Goal: Task Accomplishment & Management: Manage account settings

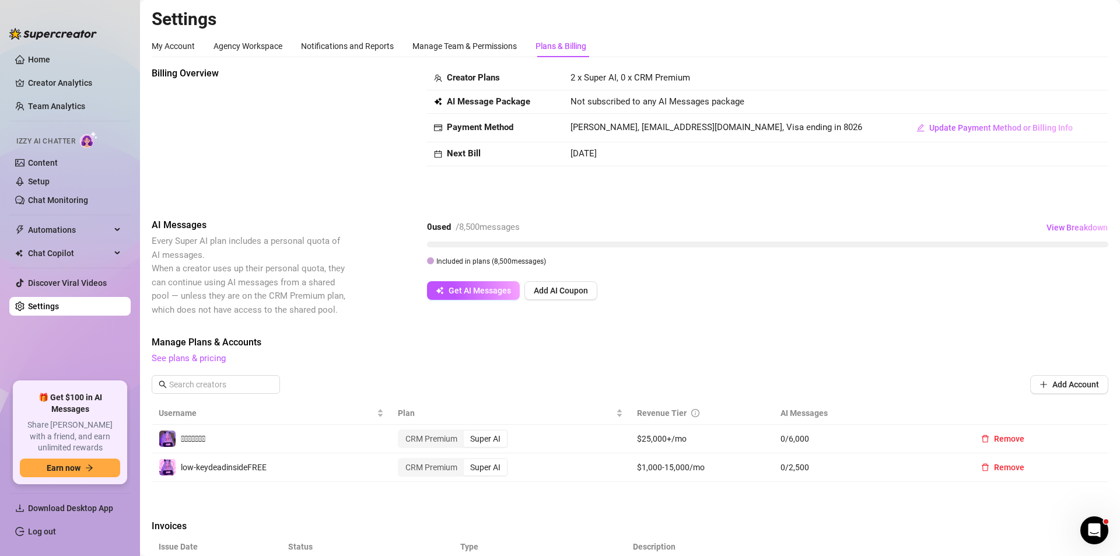
scroll to position [324, 0]
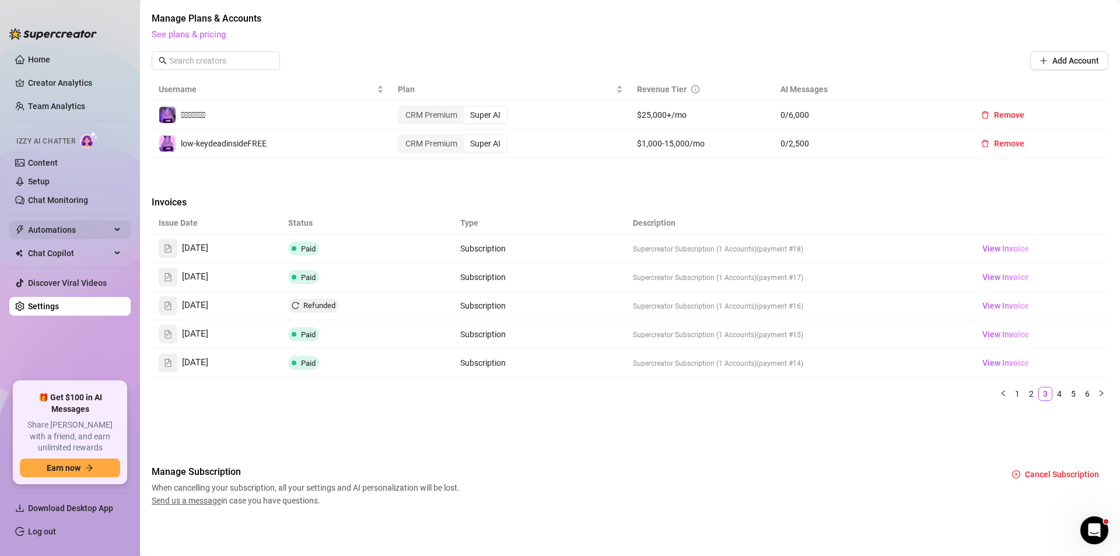
click at [116, 227] on div "Automations" at bounding box center [69, 229] width 121 height 19
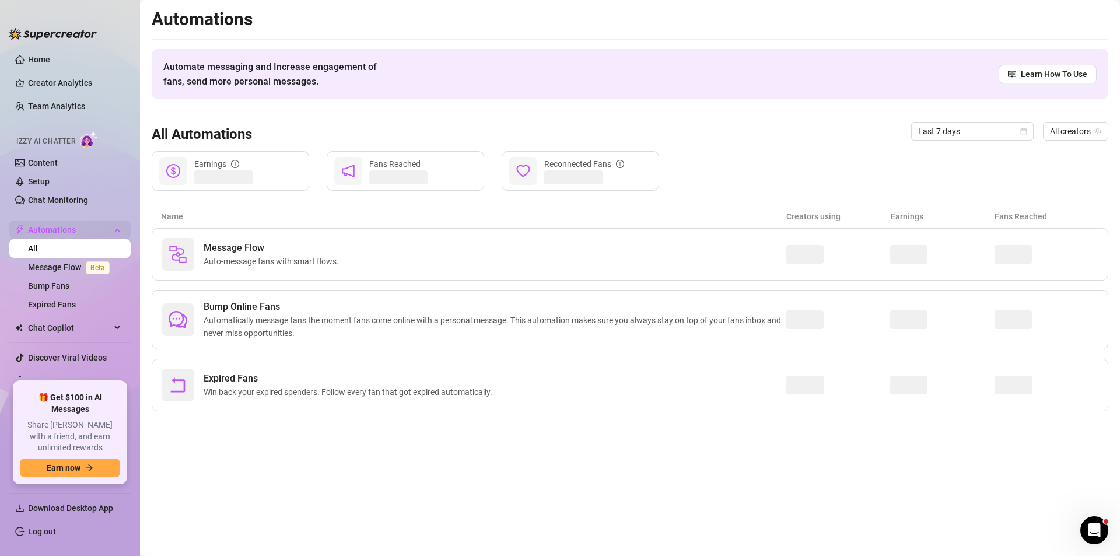
click at [113, 228] on div "Automations" at bounding box center [69, 229] width 121 height 19
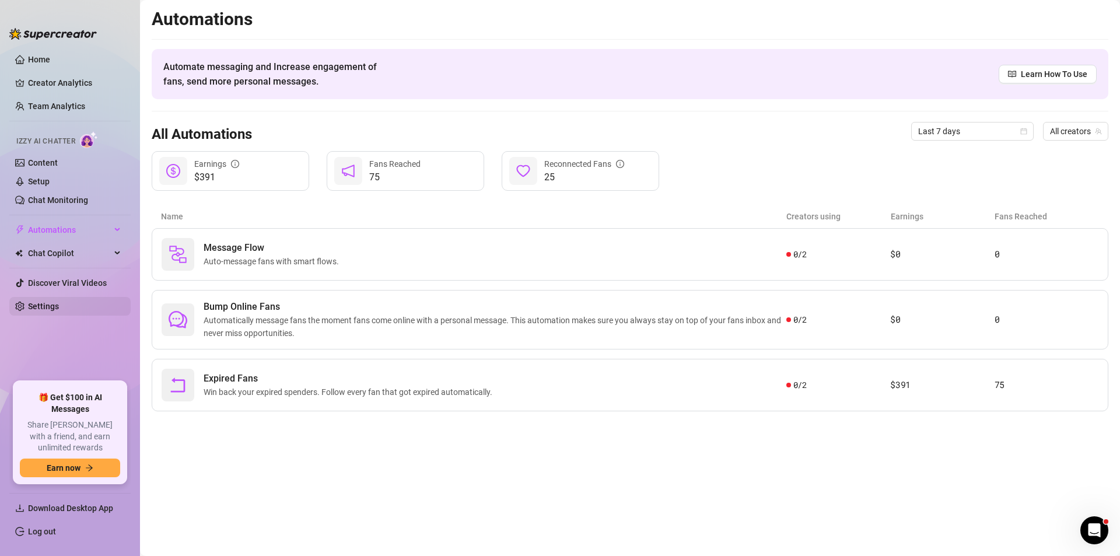
click at [46, 304] on link "Settings" at bounding box center [43, 306] width 31 height 9
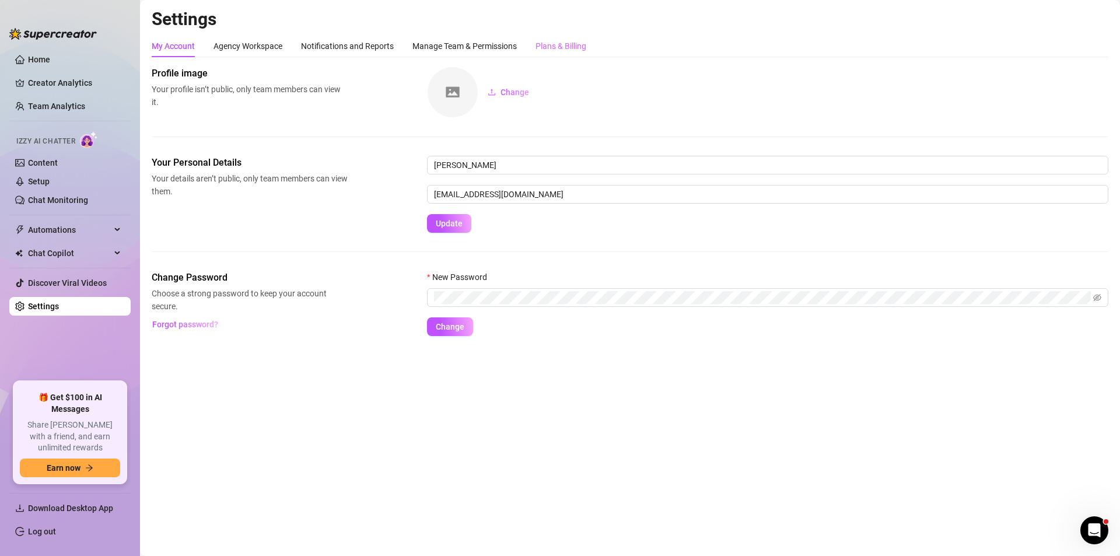
click at [560, 52] on div "Plans & Billing" at bounding box center [560, 46] width 51 height 22
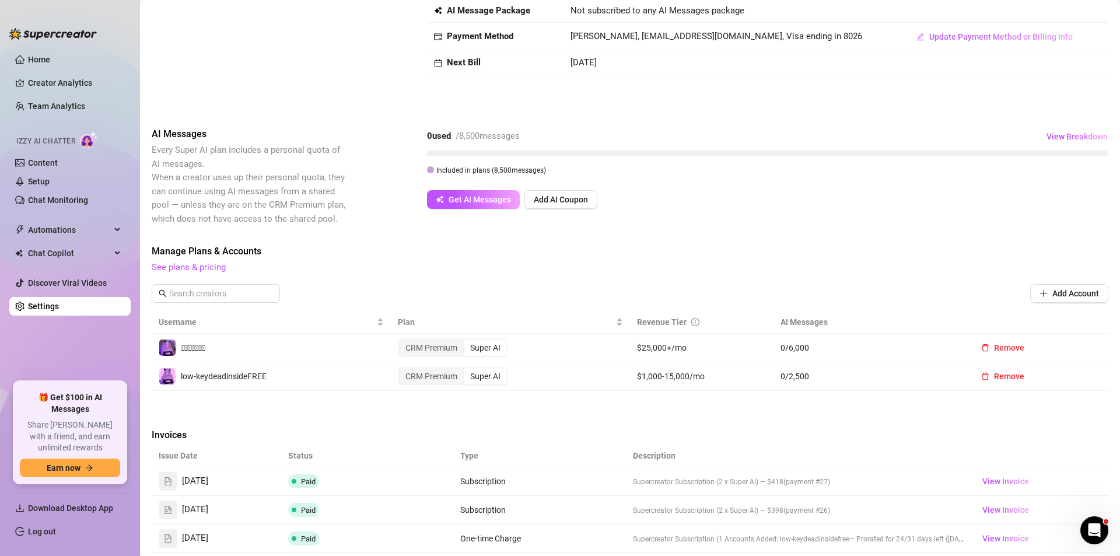
scroll to position [90, 0]
click at [429, 348] on div "CRM Premium" at bounding box center [431, 348] width 65 height 16
click at [402, 342] on input "CRM Premium" at bounding box center [402, 342] width 0 height 0
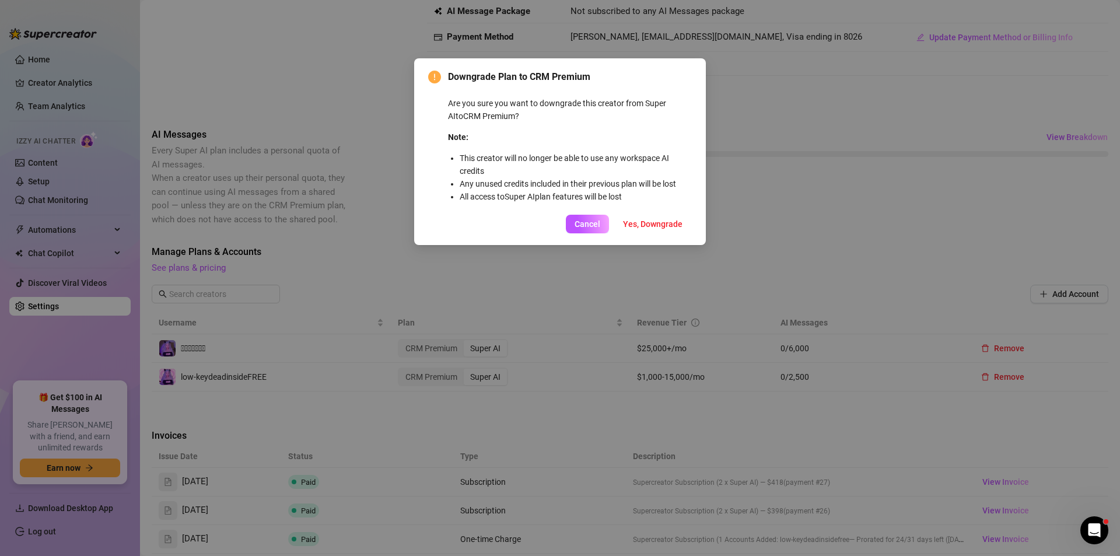
click at [538, 305] on div "Downgrade Plan to CRM Premium Are you sure you want to downgrade this creator f…" at bounding box center [560, 278] width 1120 height 556
click at [580, 220] on span "Cancel" at bounding box center [588, 223] width 26 height 9
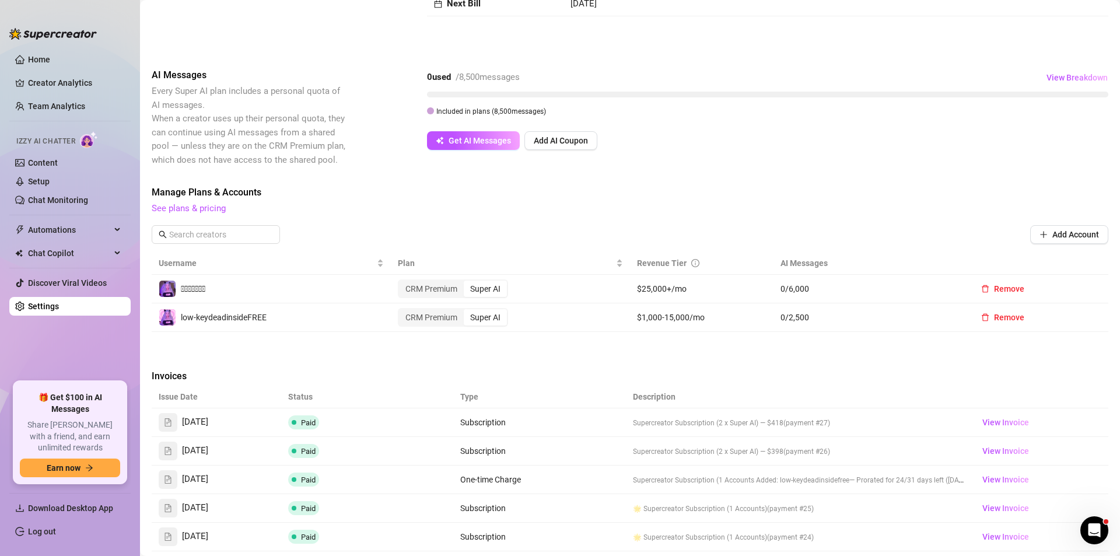
scroll to position [149, 0]
click at [408, 289] on div "CRM Premium" at bounding box center [431, 290] width 65 height 16
click at [402, 283] on input "CRM Premium" at bounding box center [402, 283] width 0 height 0
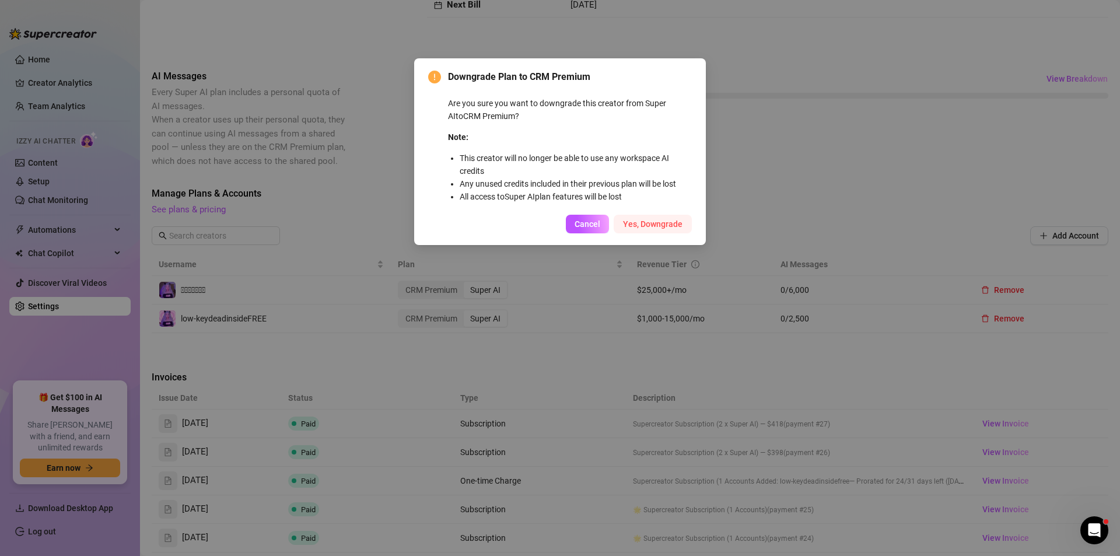
click at [645, 227] on span "Yes, Downgrade" at bounding box center [652, 223] width 59 height 9
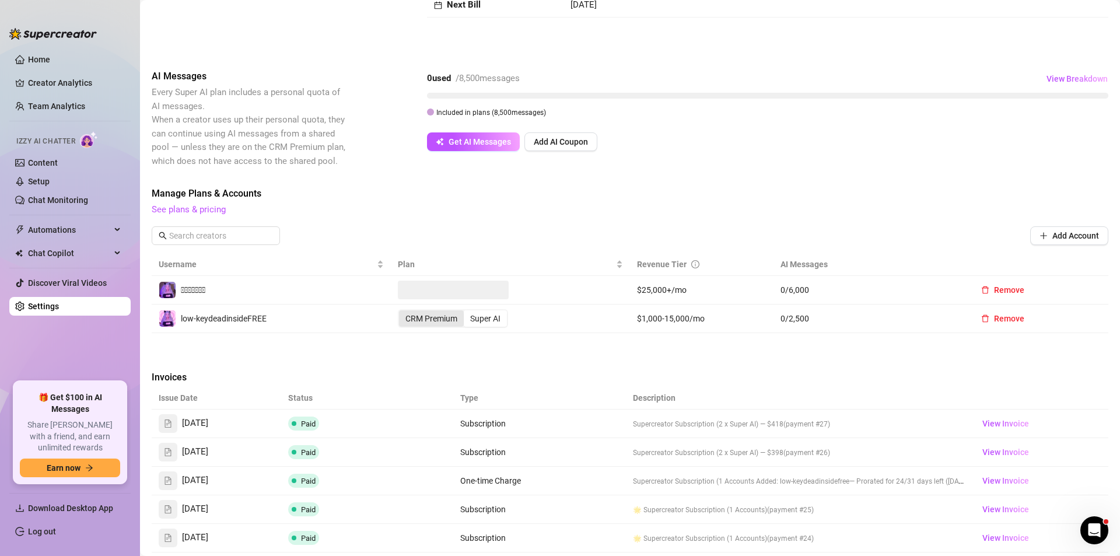
click at [444, 320] on div "CRM Premium" at bounding box center [431, 318] width 65 height 16
click at [402, 312] on input "CRM Premium" at bounding box center [402, 312] width 0 height 0
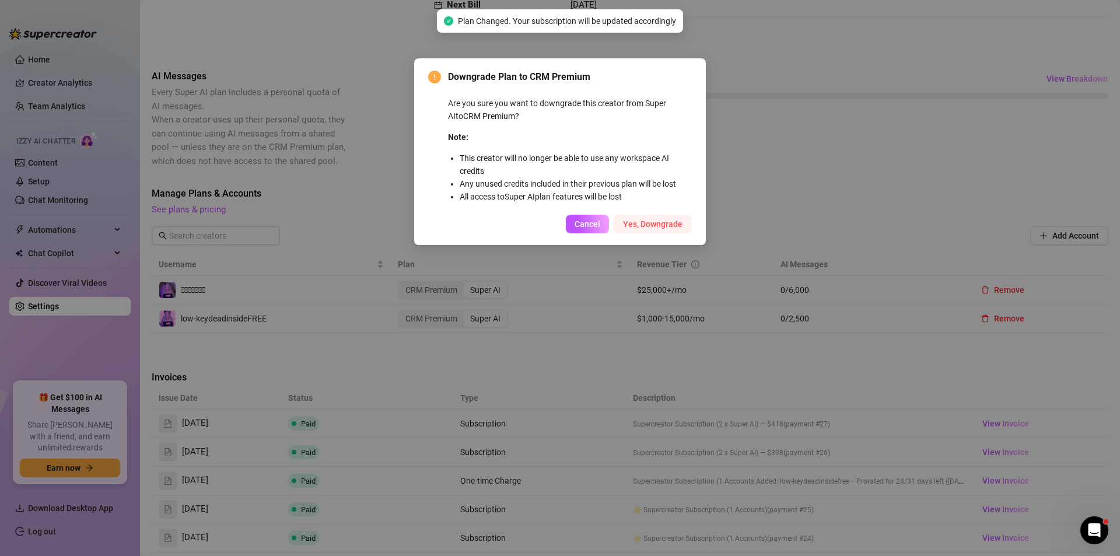
click at [672, 226] on span "Yes, Downgrade" at bounding box center [652, 223] width 59 height 9
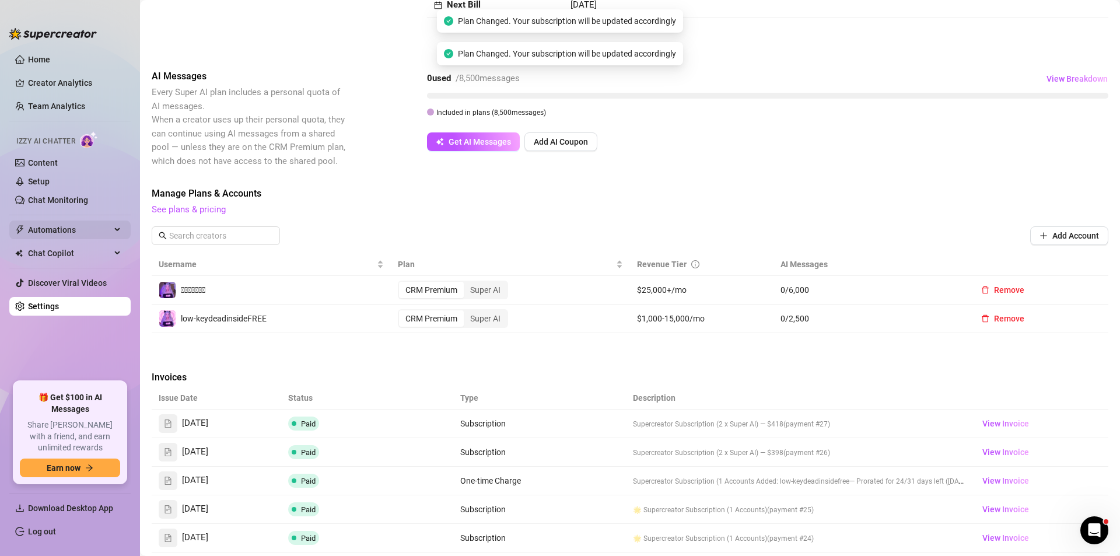
click at [122, 231] on div "Automations" at bounding box center [69, 229] width 121 height 19
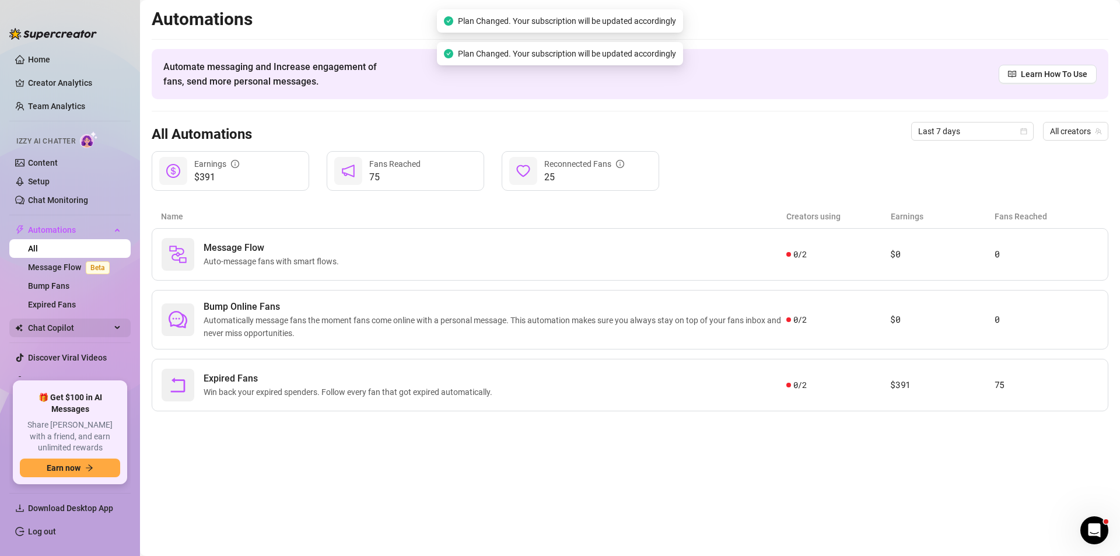
click at [110, 332] on div "Chat Copilot" at bounding box center [69, 327] width 121 height 19
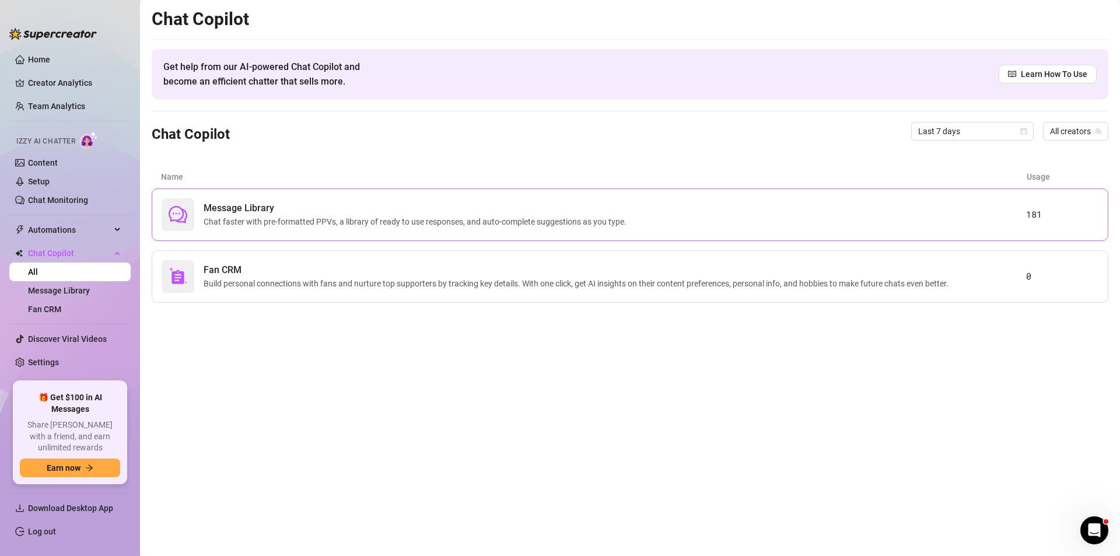
click at [181, 225] on div at bounding box center [178, 214] width 33 height 33
